Goal: Navigation & Orientation: Understand site structure

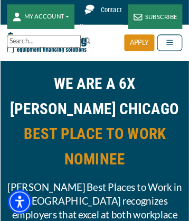
scroll to position [7466, 0]
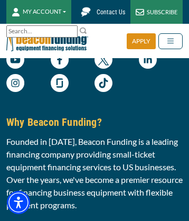
click at [59, 92] on img at bounding box center [60, 83] width 18 height 18
